Goal: Check status: Check status

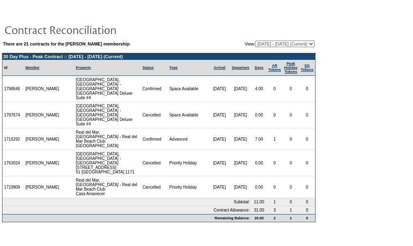
click at [295, 49] on td "There are 21 contracts for the Mark Palmer membership: View: 12/17/07 - 01/31/0…" at bounding box center [158, 131] width 313 height 182
click at [255, 41] on select "[DATE] - [DATE] [DATE] - [DATE] [DATE] - [DATE] [DATE] - [DATE] [DATE] - [DATE]…" at bounding box center [284, 44] width 59 height 7
select select "122888"
click at [255, 41] on select "[DATE] - [DATE] [DATE] - [DATE] [DATE] - [DATE] [DATE] - [DATE] [DATE] - [DATE]…" at bounding box center [284, 44] width 59 height 7
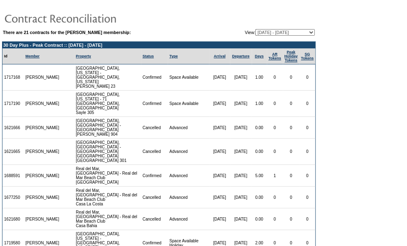
scroll to position [10, 0]
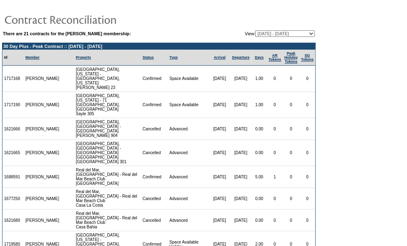
click at [309, 32] on select "12/17/07 - 01/31/09 02/01/09 - 01/31/10 02/01/10 - 01/31/11 02/01/11 - 01/31/12…" at bounding box center [284, 33] width 59 height 7
select select "128527"
click at [255, 30] on select "12/17/07 - 01/31/09 02/01/09 - 01/31/10 02/01/10 - 01/31/11 02/01/11 - 01/31/12…" at bounding box center [284, 33] width 59 height 7
